Goal: Transaction & Acquisition: Book appointment/travel/reservation

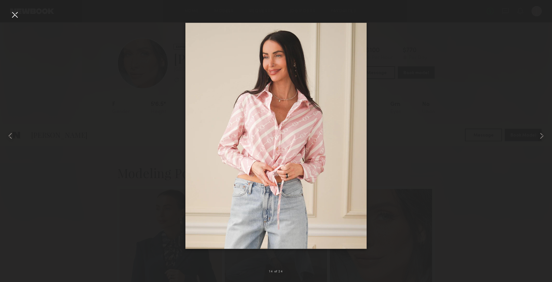
scroll to position [146, 0]
click at [168, 36] on div at bounding box center [276, 135] width 552 height 251
click at [16, 15] on div at bounding box center [15, 15] width 10 height 10
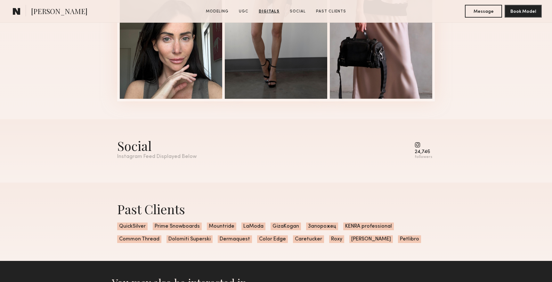
scroll to position [1559, 0]
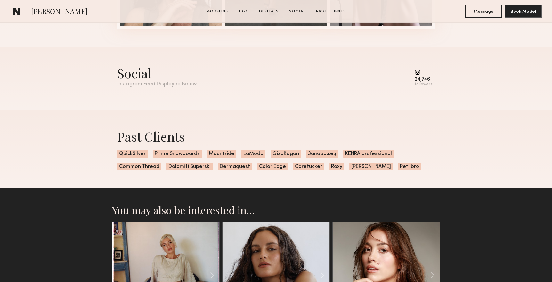
click at [418, 72] on common-icon at bounding box center [423, 72] width 18 height 6
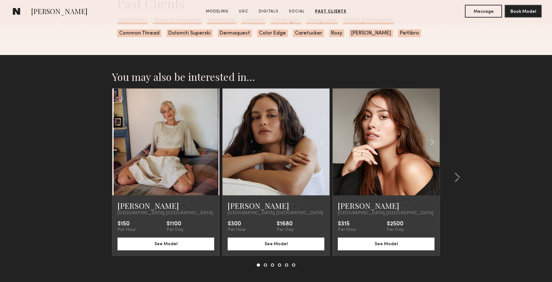
scroll to position [1724, 0]
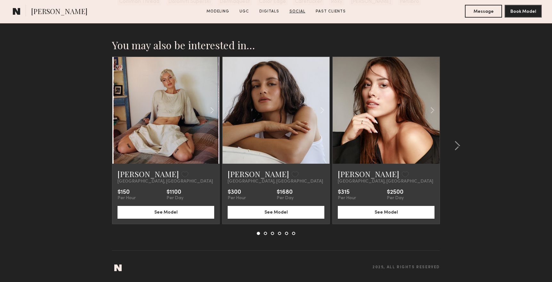
click at [299, 13] on link "Social" at bounding box center [297, 12] width 21 height 6
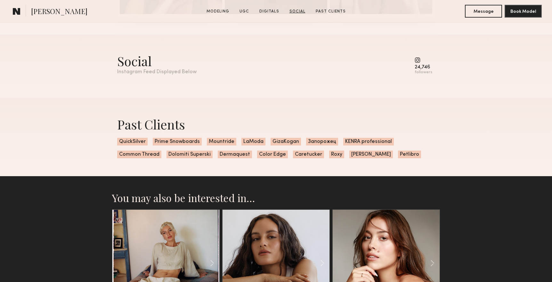
scroll to position [1568, 0]
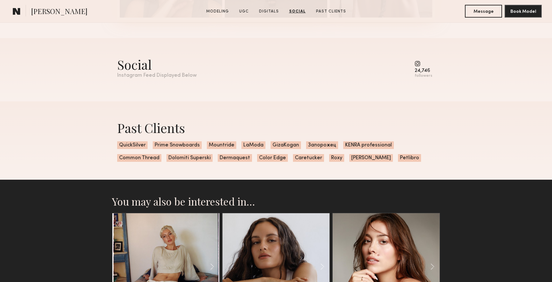
click at [145, 73] on div "Social" at bounding box center [156, 64] width 79 height 17
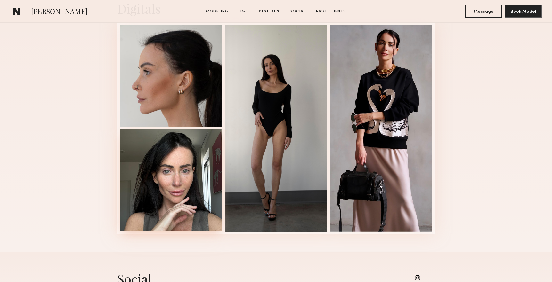
scroll to position [952, 0]
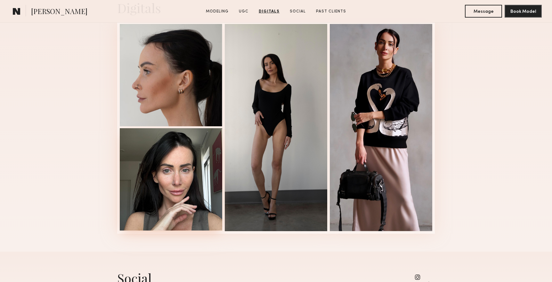
click at [187, 170] on div at bounding box center [171, 179] width 102 height 102
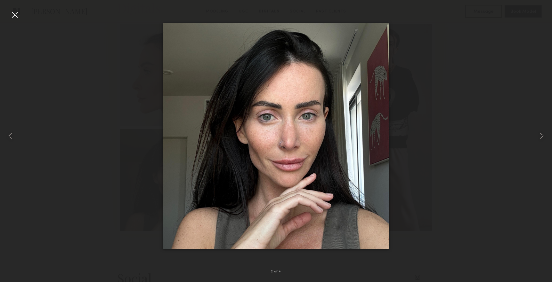
click at [427, 120] on div at bounding box center [276, 135] width 552 height 251
click at [409, 12] on div at bounding box center [276, 135] width 552 height 251
click at [17, 14] on div at bounding box center [15, 15] width 10 height 10
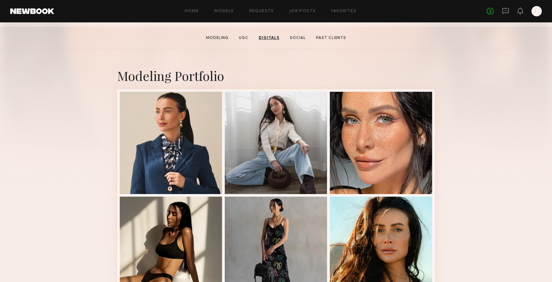
scroll to position [0, 0]
